Goal: Find specific page/section: Find specific page/section

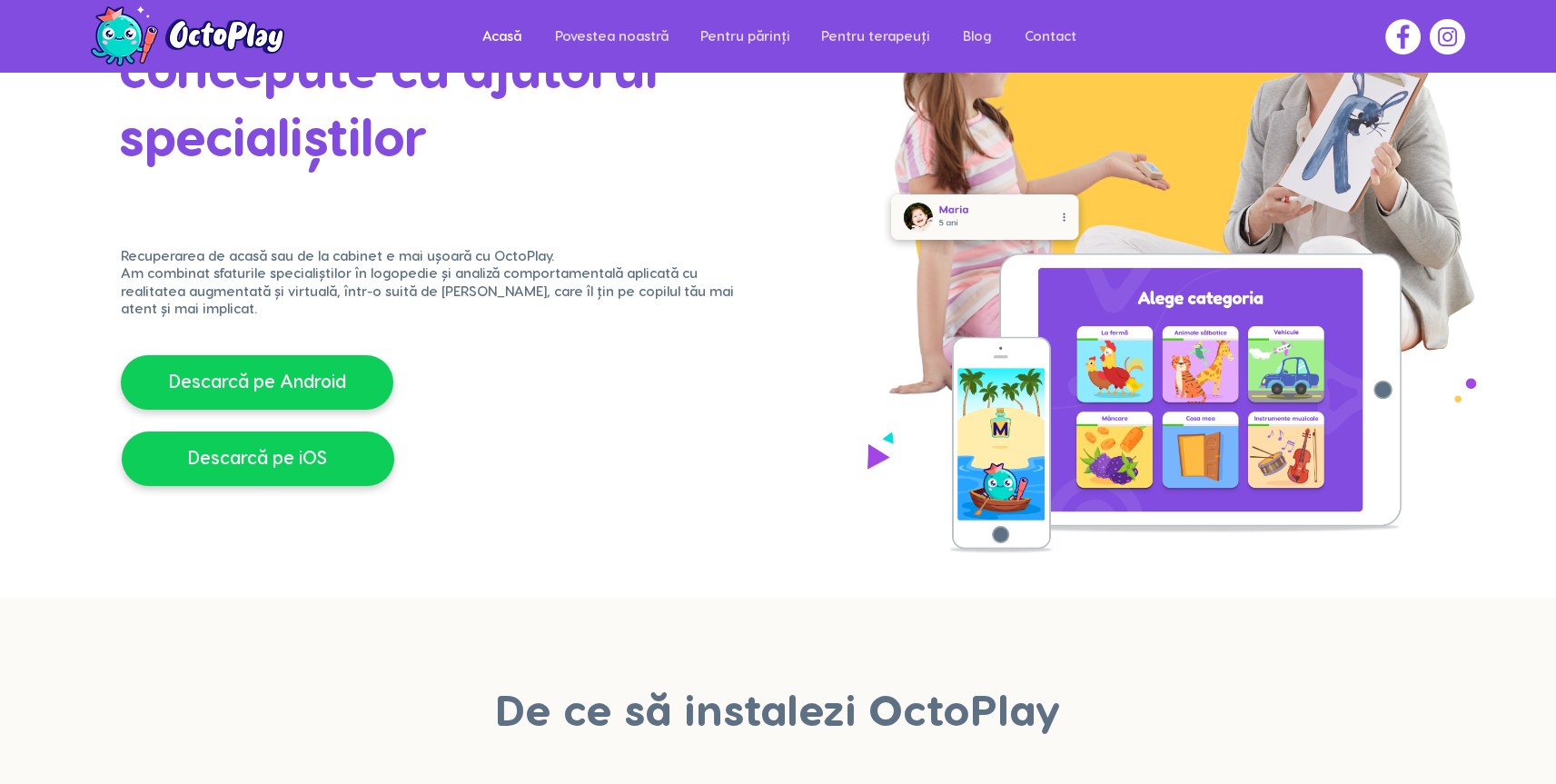
scroll to position [300, 0]
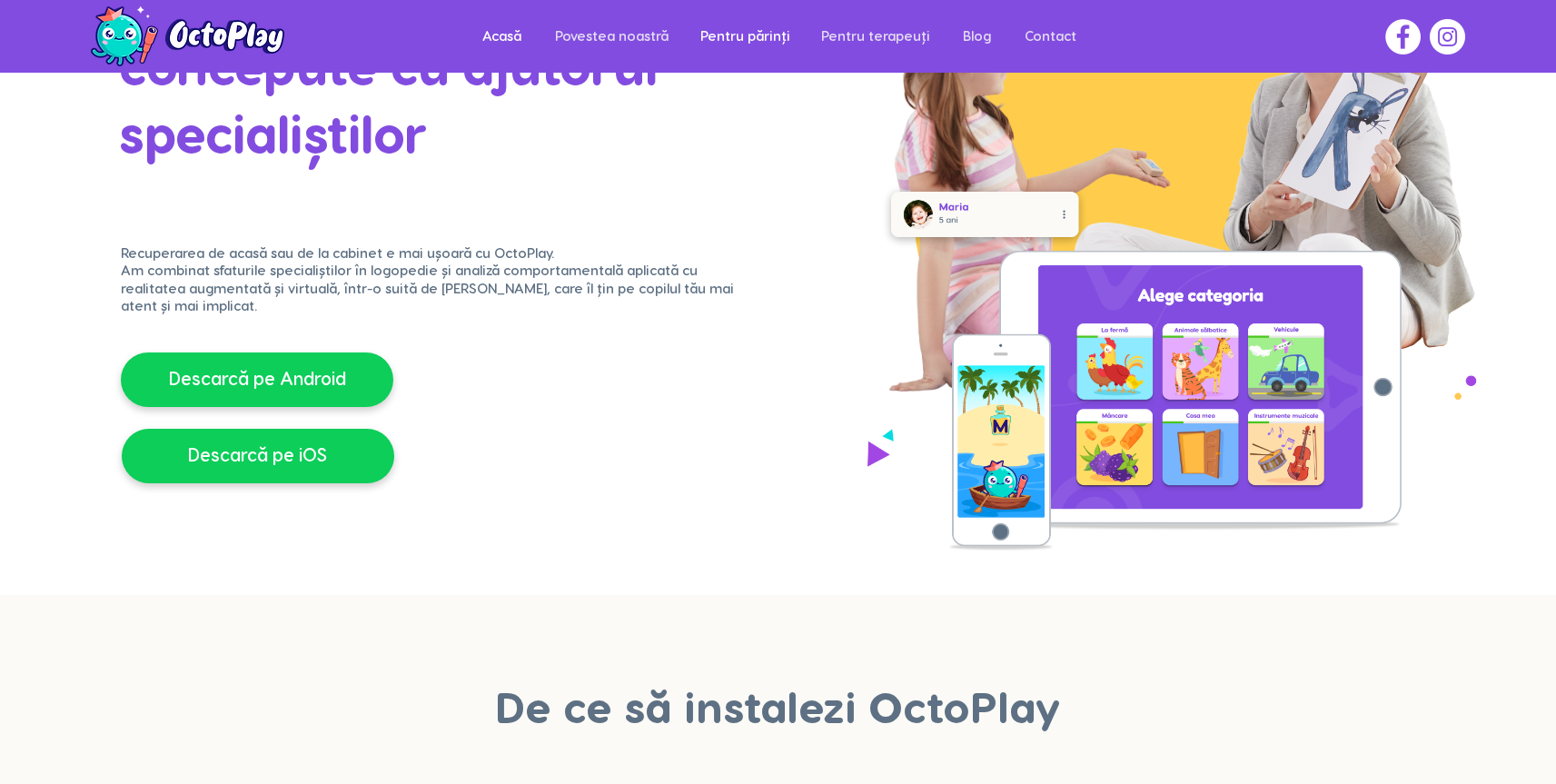
click at [705, 46] on p "Pentru părinți" at bounding box center [746, 36] width 108 height 40
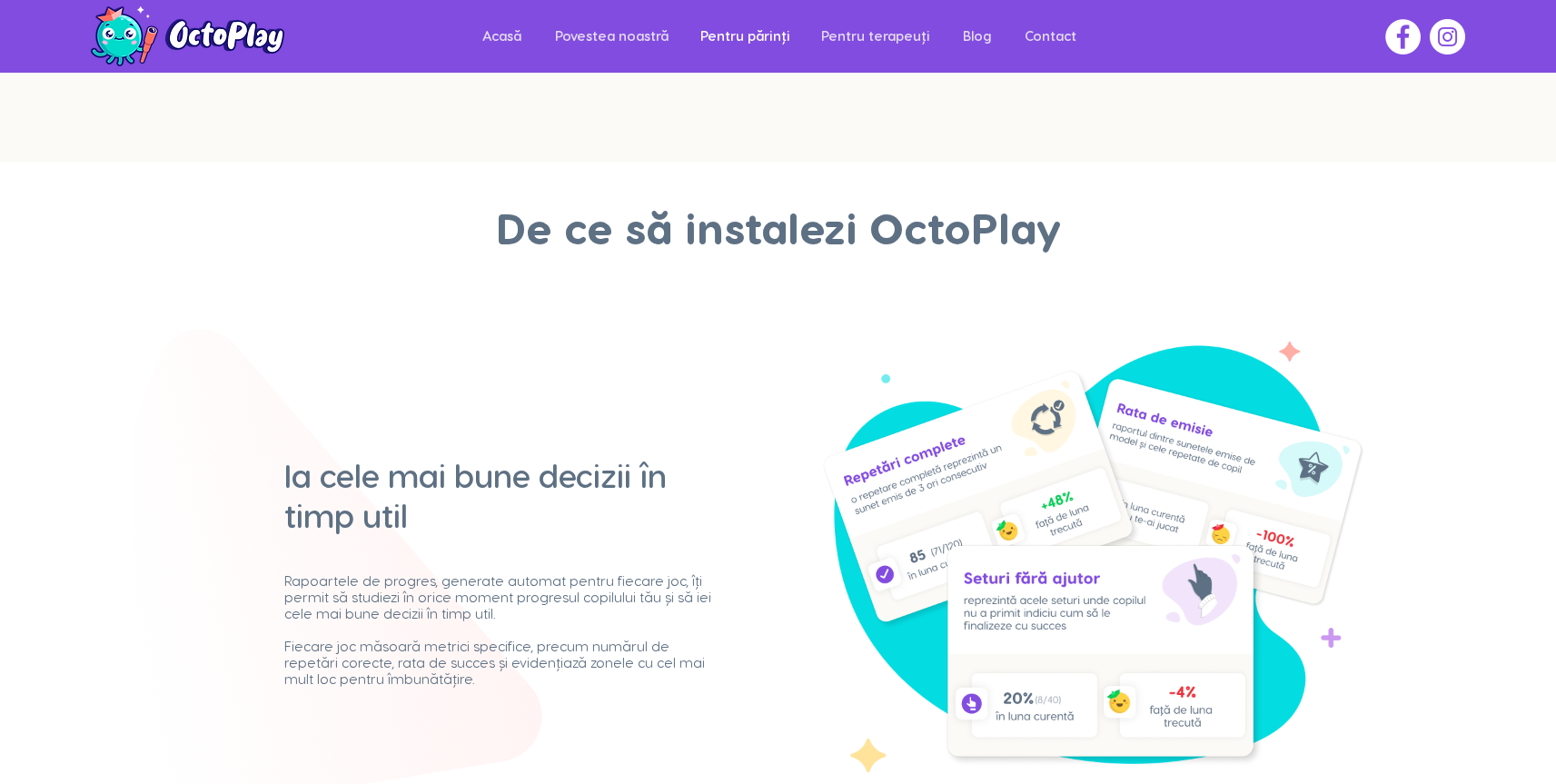
scroll to position [416, 0]
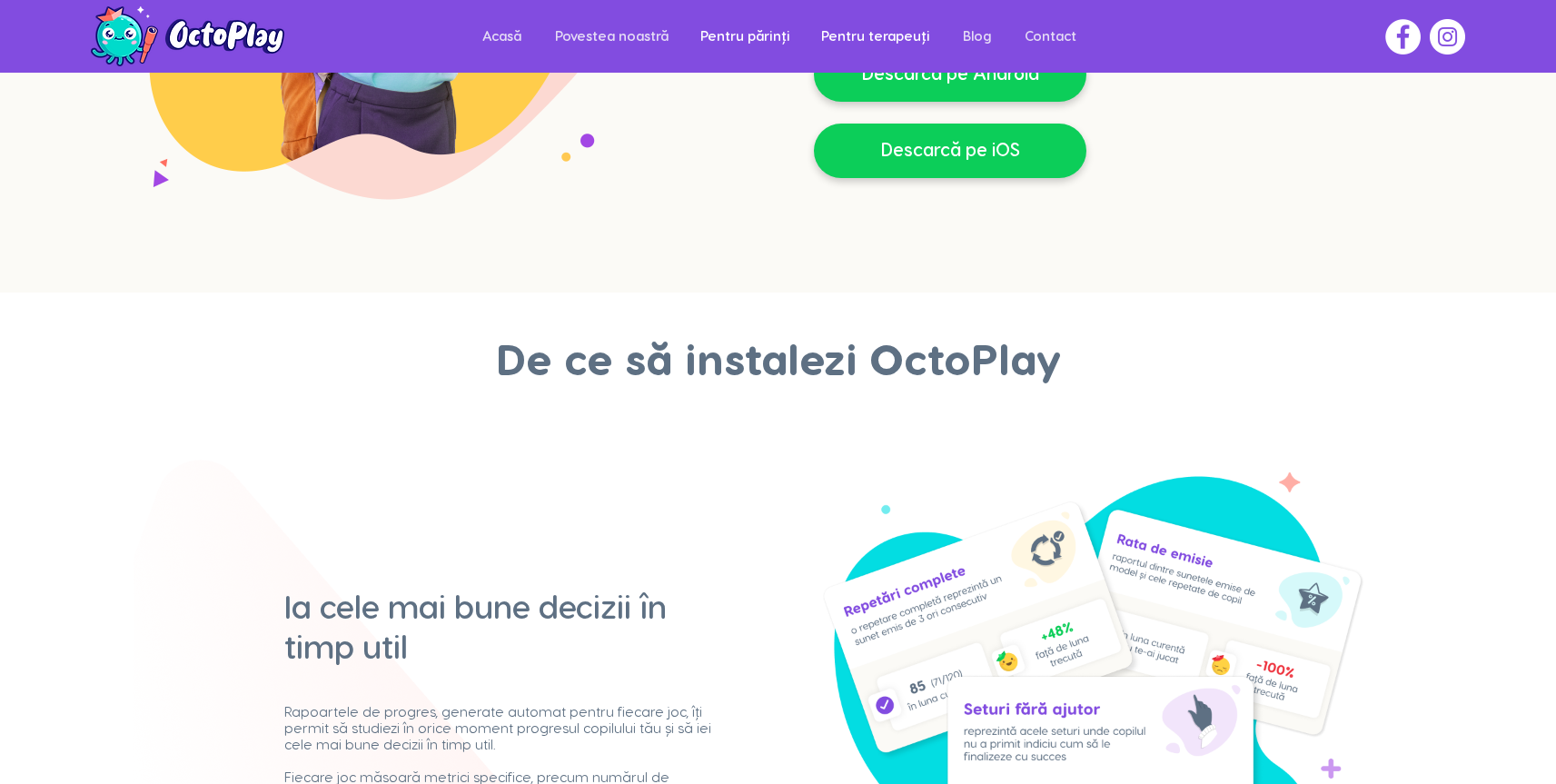
click at [847, 40] on p "Pentru terapeuți" at bounding box center [875, 36] width 127 height 40
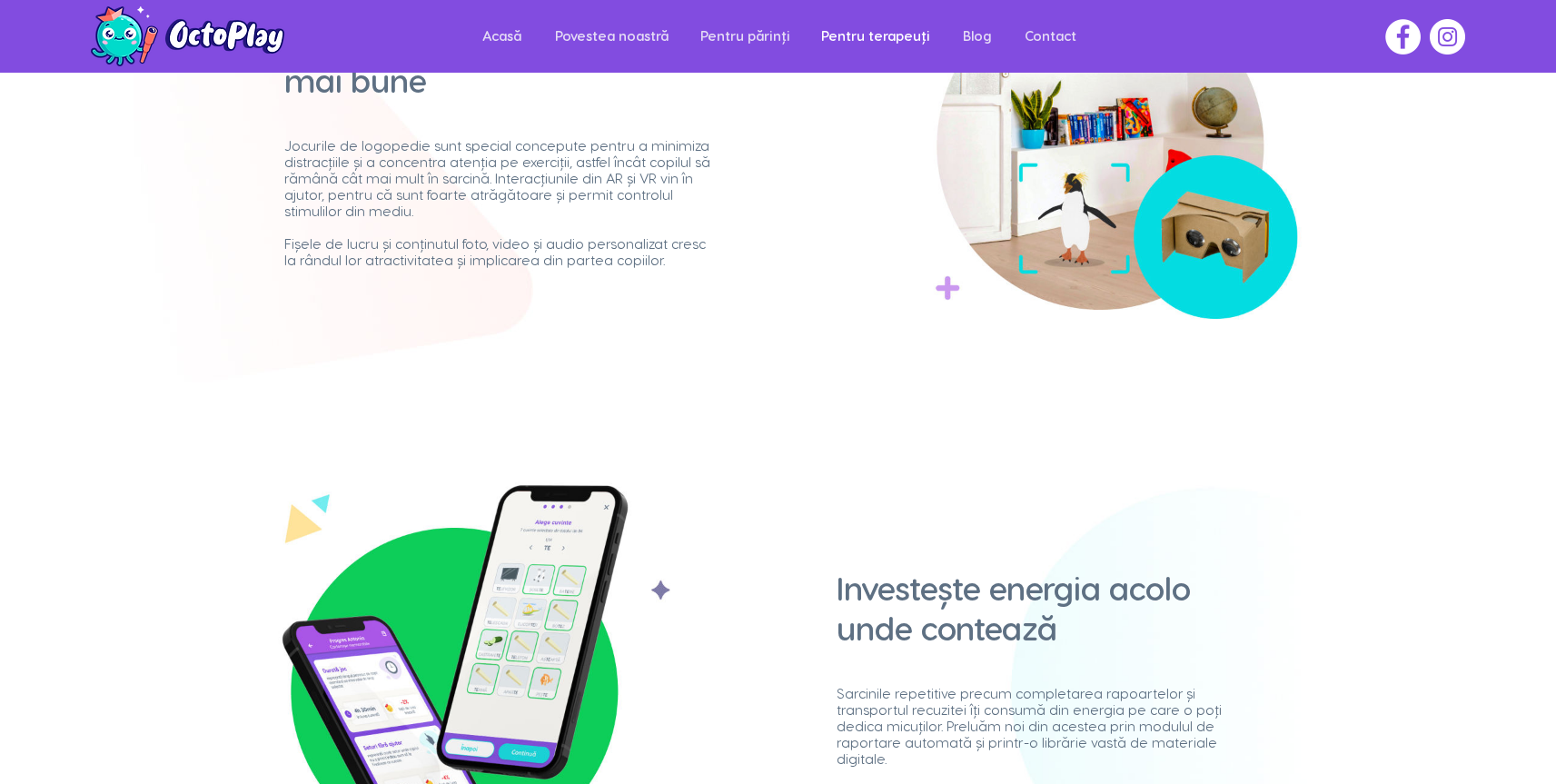
scroll to position [901, 0]
